Goal: Task Accomplishment & Management: Complete application form

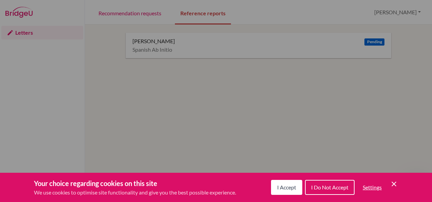
click at [133, 15] on div "Cookie Preferences" at bounding box center [216, 101] width 432 height 202
click at [212, 11] on div "Cookie Preferences" at bounding box center [216, 101] width 432 height 202
click at [153, 10] on div "Cookie Preferences" at bounding box center [216, 101] width 432 height 202
click at [279, 186] on span "I Accept" at bounding box center [286, 187] width 19 height 6
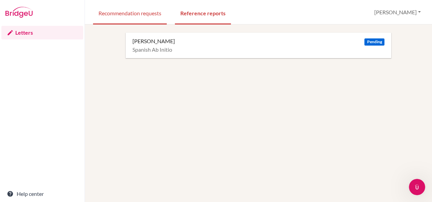
click at [139, 17] on link "Recommendation requests" at bounding box center [130, 12] width 74 height 23
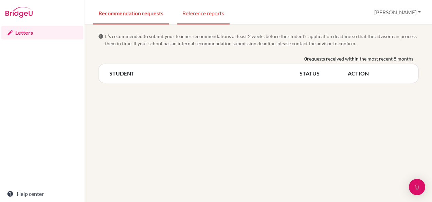
click at [202, 14] on link "Reference reports" at bounding box center [203, 12] width 53 height 23
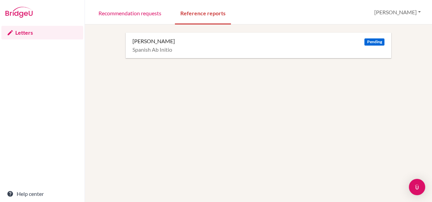
click at [172, 45] on div "Aggarwal, Ashriti Pending Spanish Ab Initio" at bounding box center [261, 45] width 259 height 25
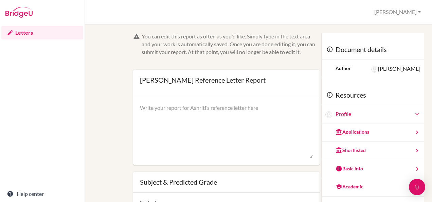
click at [100, 47] on div "You can edit this report as often as you'd like. Simply type in the text area a…" at bounding box center [258, 164] width 324 height 262
